Goal: Information Seeking & Learning: Learn about a topic

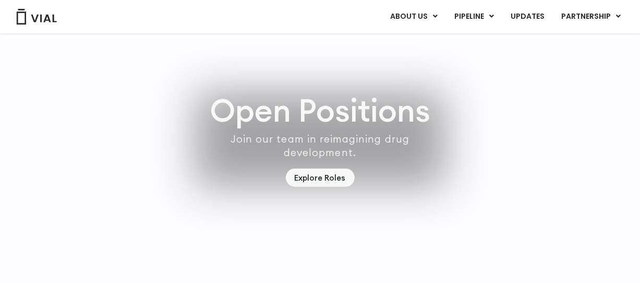
scroll to position [3053, 0]
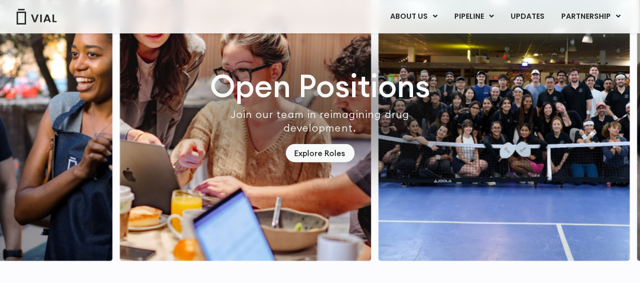
click at [540, 137] on img "3 / 7" at bounding box center [504, 102] width 251 height 317
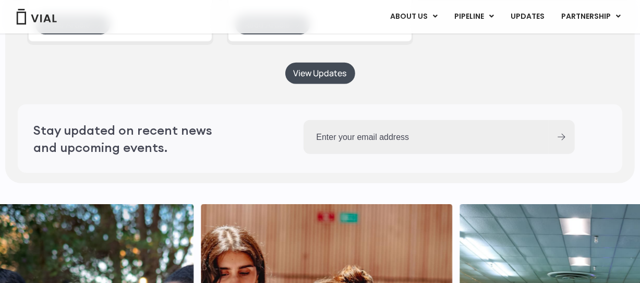
scroll to position [2758, 0]
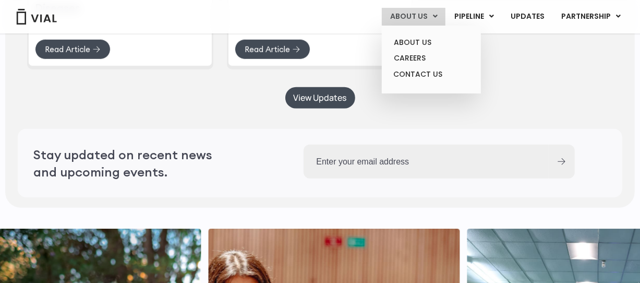
click at [438, 16] on icon at bounding box center [435, 16] width 5 height 7
click at [426, 42] on link "ABOUT US" at bounding box center [430, 42] width 91 height 16
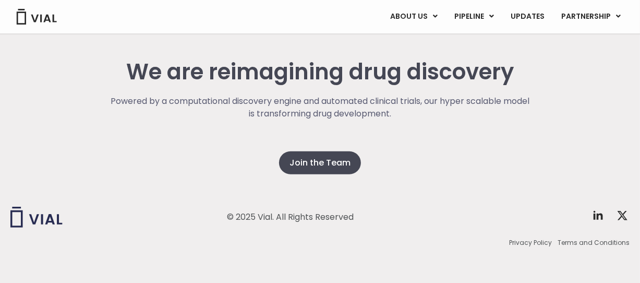
scroll to position [2735, 0]
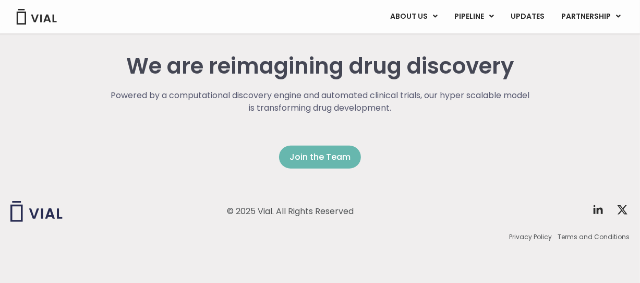
click at [337, 153] on span "Join the Team" at bounding box center [319, 157] width 61 height 13
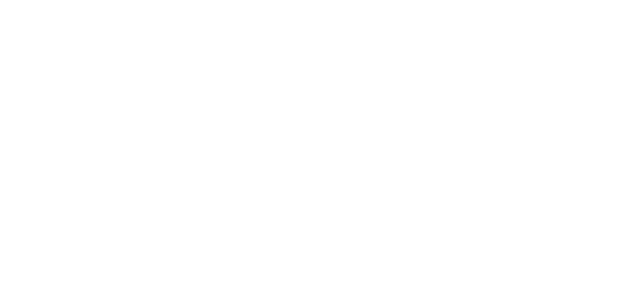
scroll to position [1564, 0]
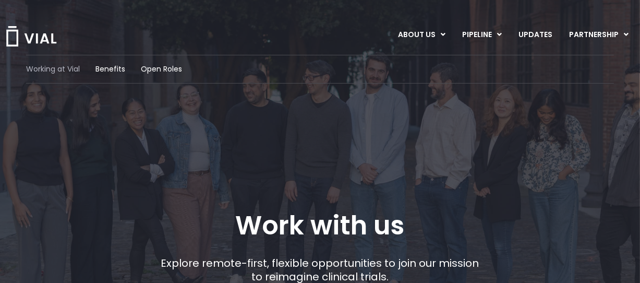
click at [64, 65] on span "Working at Vial" at bounding box center [53, 69] width 54 height 11
click at [531, 34] on link "UPDATES" at bounding box center [535, 35] width 50 height 18
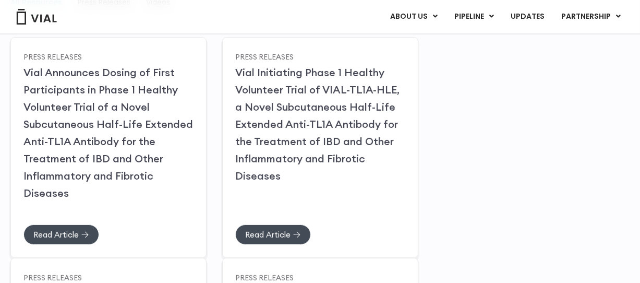
scroll to position [186, 0]
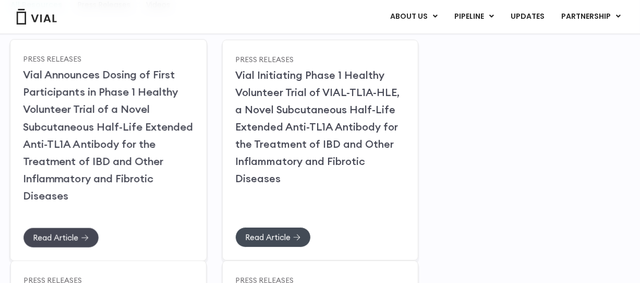
click at [88, 232] on link "Read Article" at bounding box center [61, 237] width 76 height 20
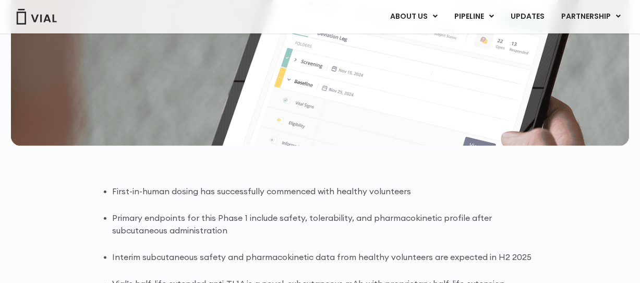
scroll to position [19, 0]
